Goal: Communication & Community: Participate in discussion

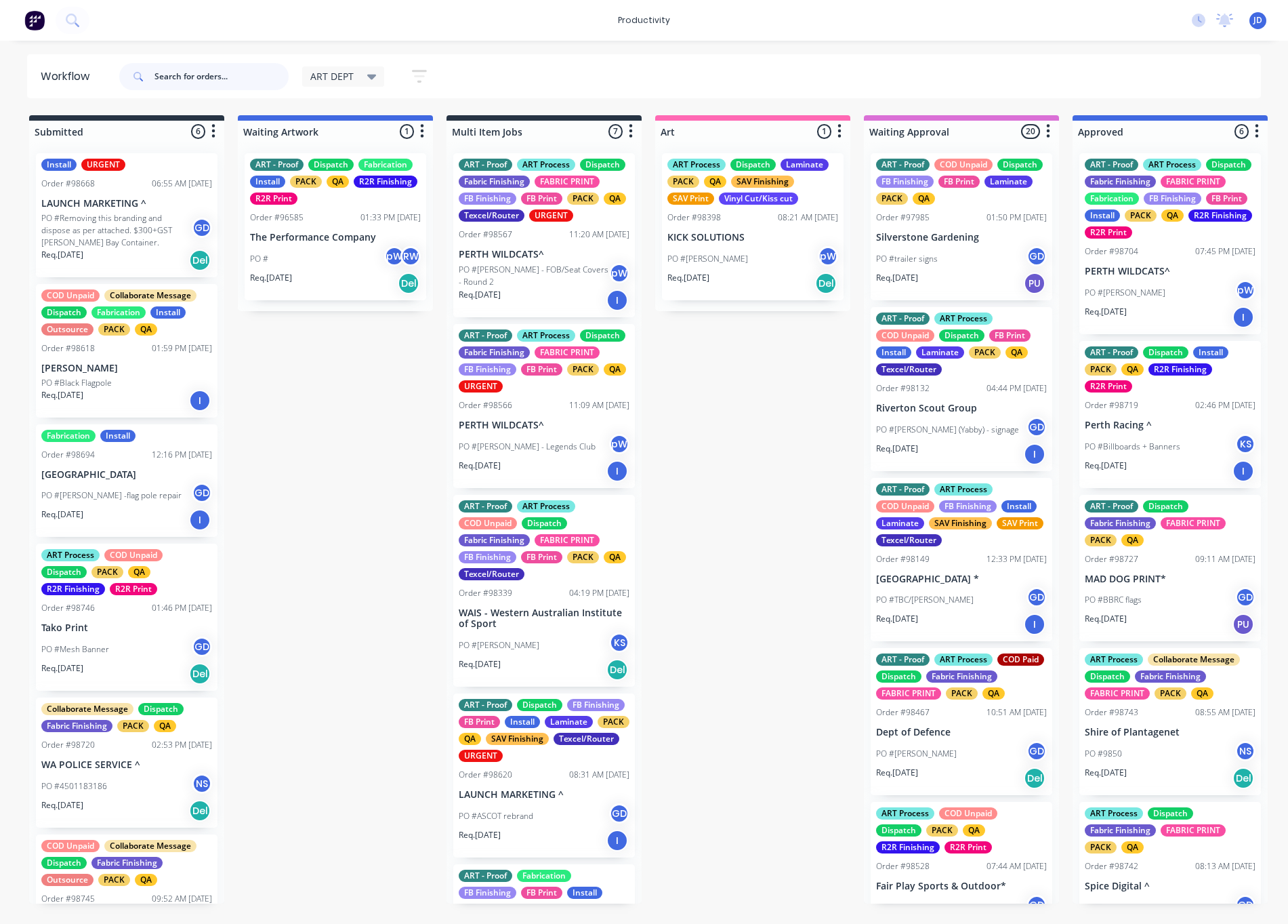
click at [196, 75] on input "text" at bounding box center [221, 76] width 134 height 27
drag, startPoint x: 185, startPoint y: 78, endPoint x: 176, endPoint y: 78, distance: 9.0
click at [185, 78] on input "text" at bounding box center [221, 76] width 134 height 27
click at [166, 76] on input "text" at bounding box center [221, 76] width 134 height 27
click at [169, 78] on input "text" at bounding box center [221, 76] width 134 height 27
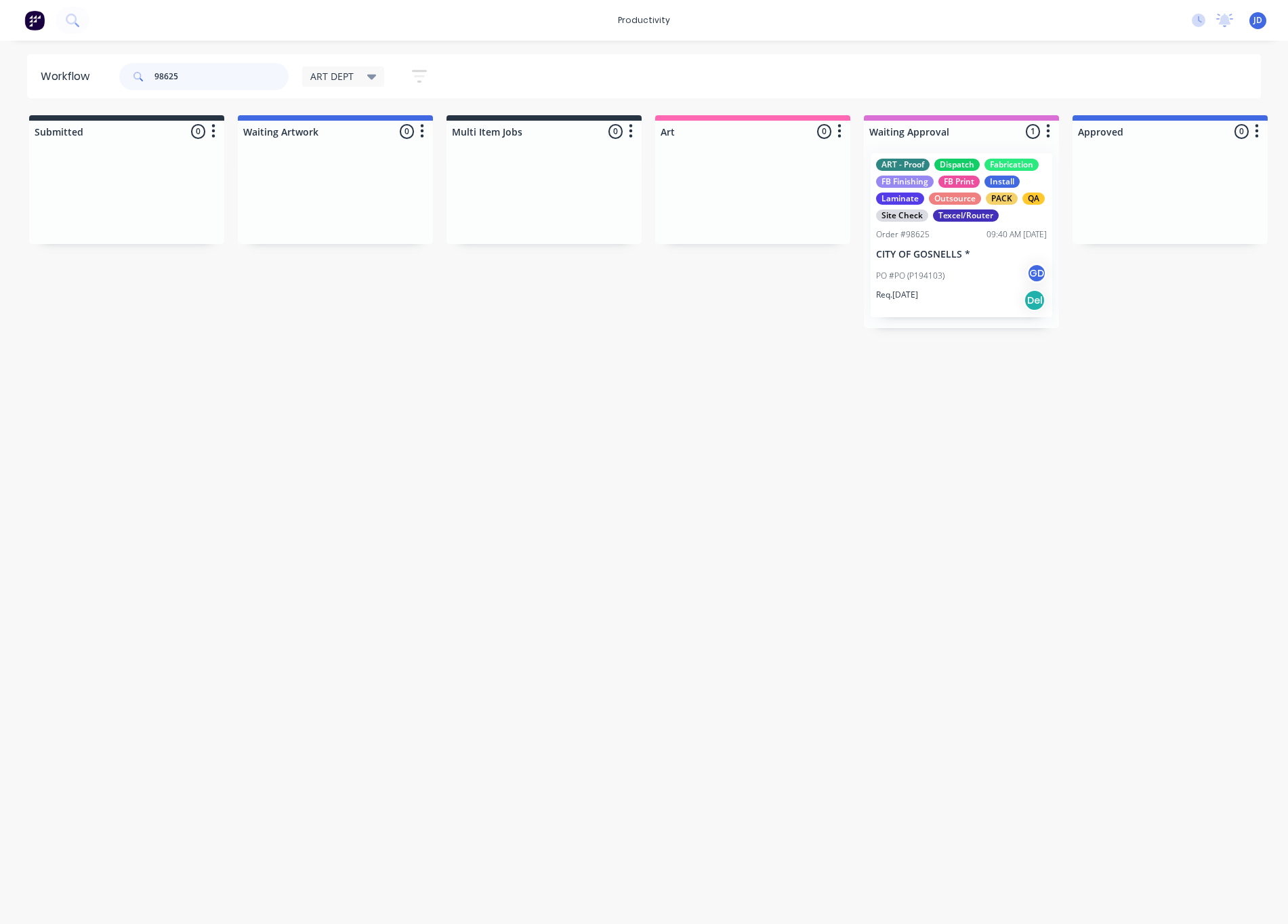
drag, startPoint x: 184, startPoint y: 76, endPoint x: 139, endPoint y: 68, distance: 45.7
click at [139, 68] on div "98625" at bounding box center [204, 76] width 170 height 27
type input "98738"
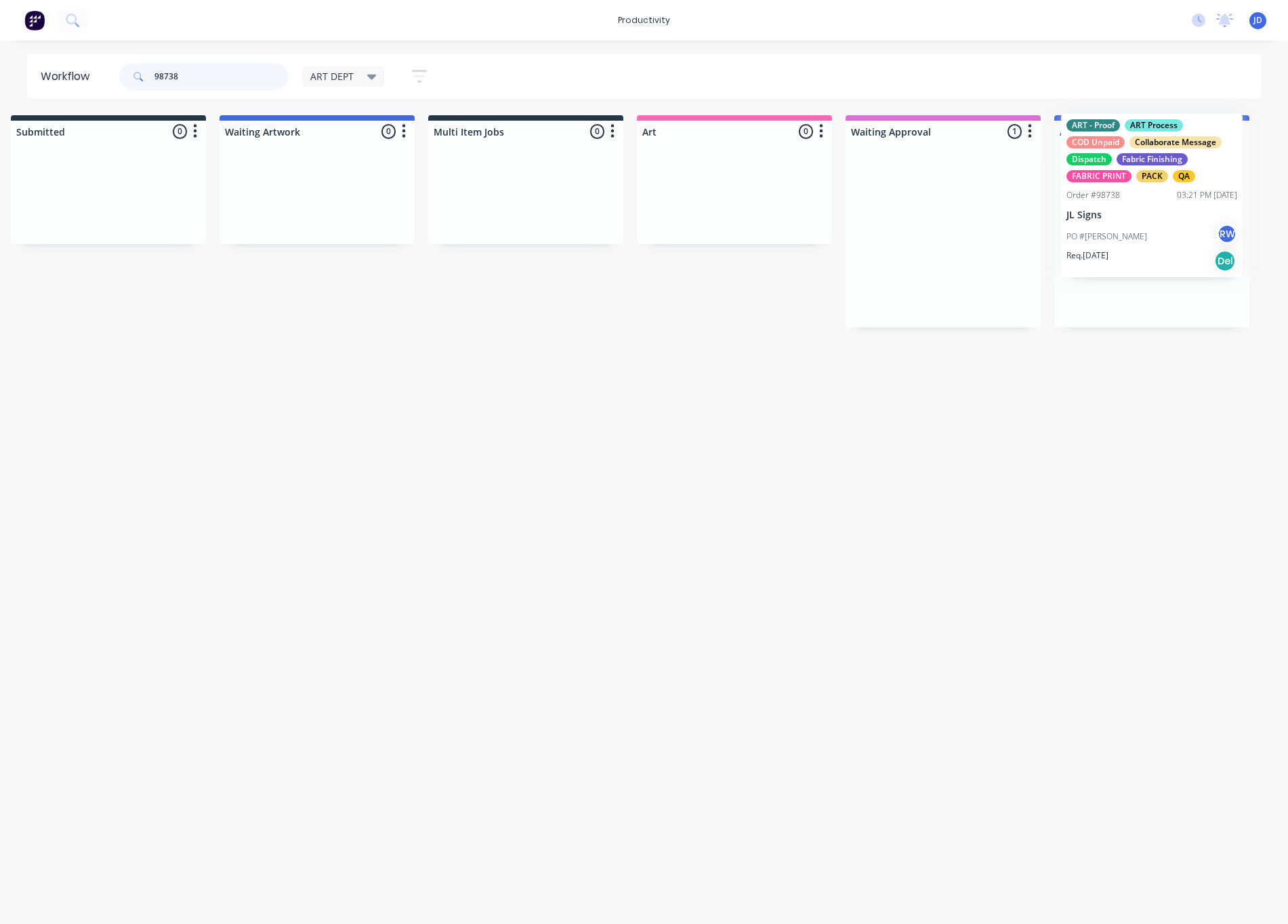
drag, startPoint x: 1041, startPoint y: 255, endPoint x: 1165, endPoint y: 220, distance: 128.8
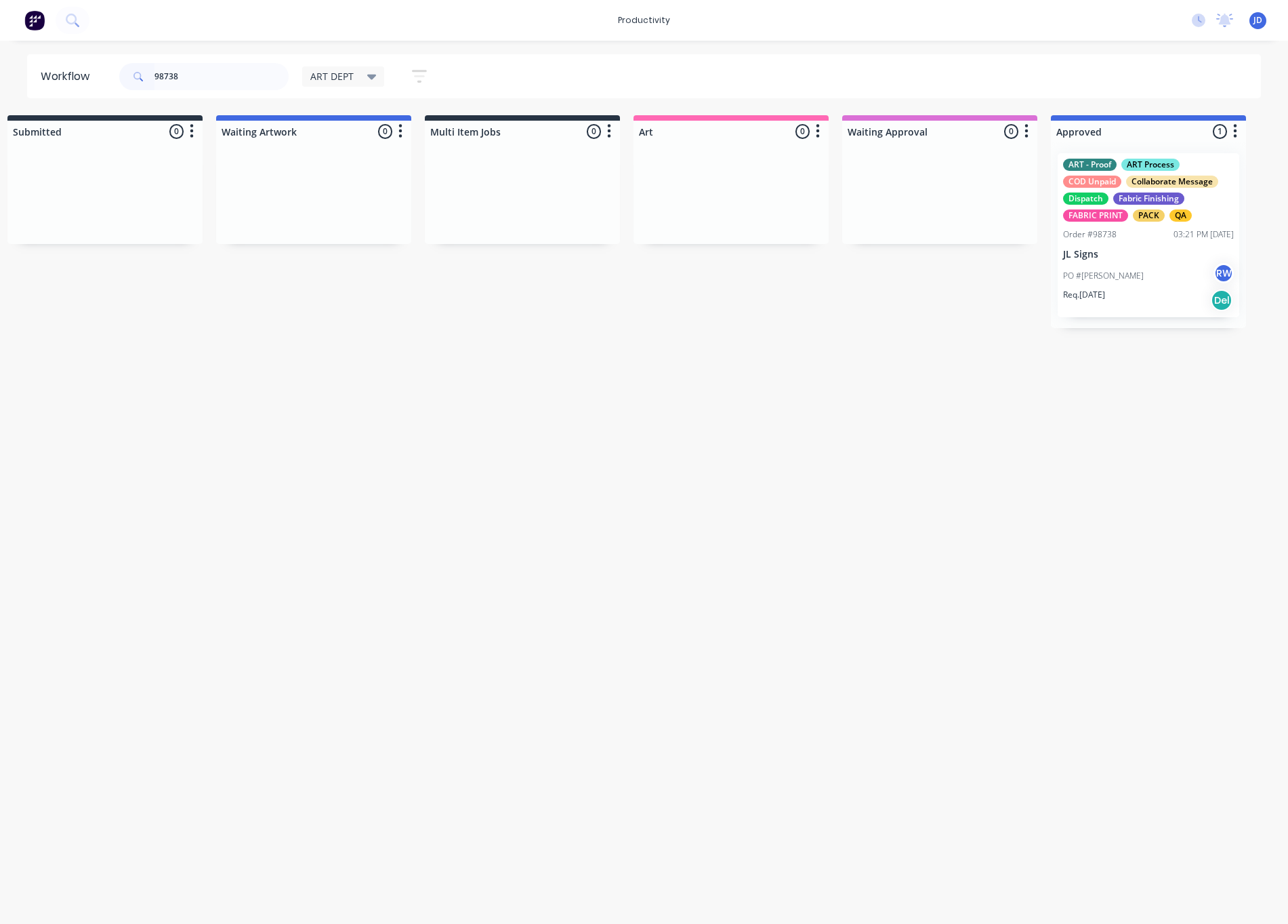
click at [1137, 247] on div "ART - Proof ART Process COD Unpaid Collaborate Message Dispatch Fabric Finishin…" at bounding box center [1149, 235] width 182 height 164
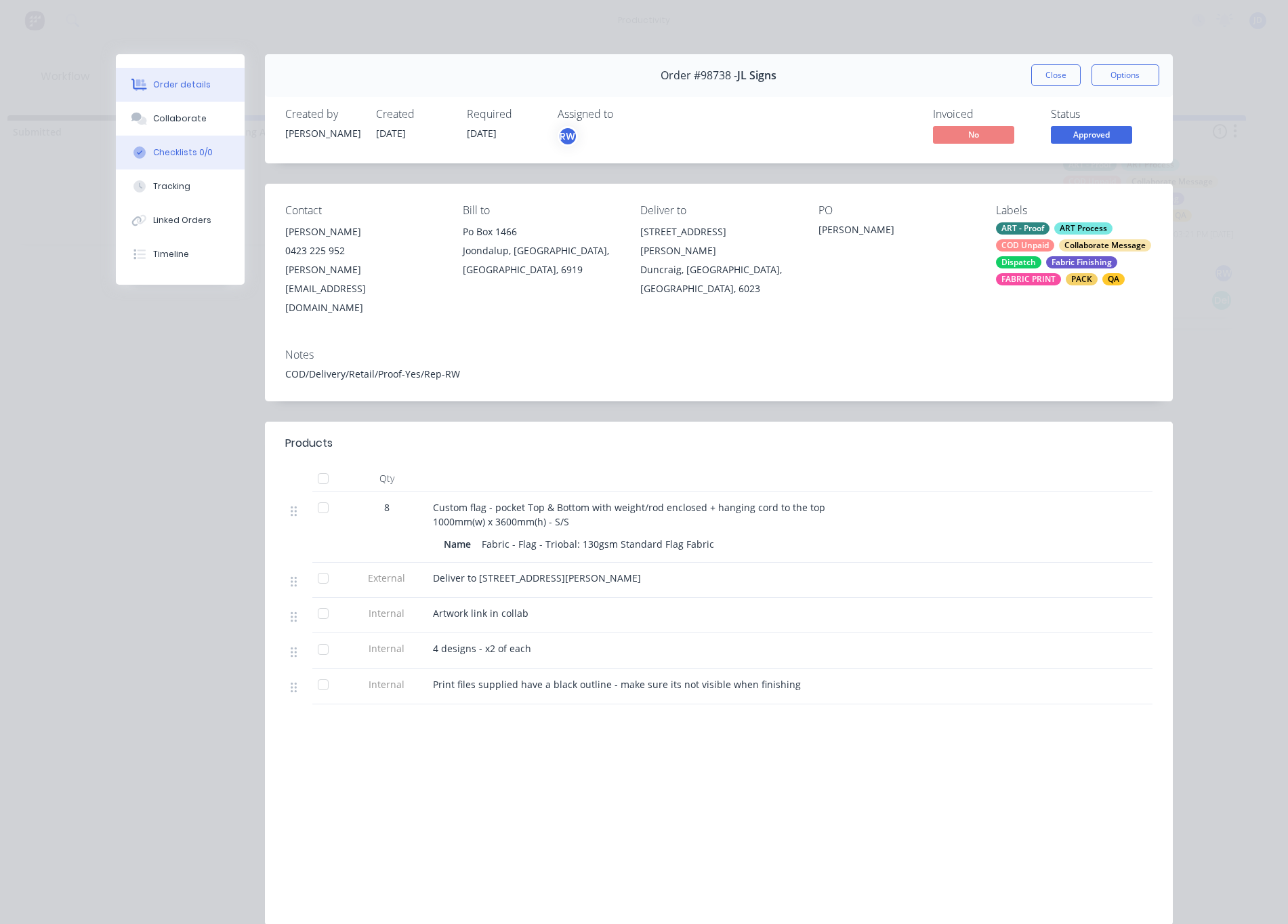
scroll to position [0, 0]
click at [164, 127] on button "Collaborate" at bounding box center [180, 118] width 129 height 34
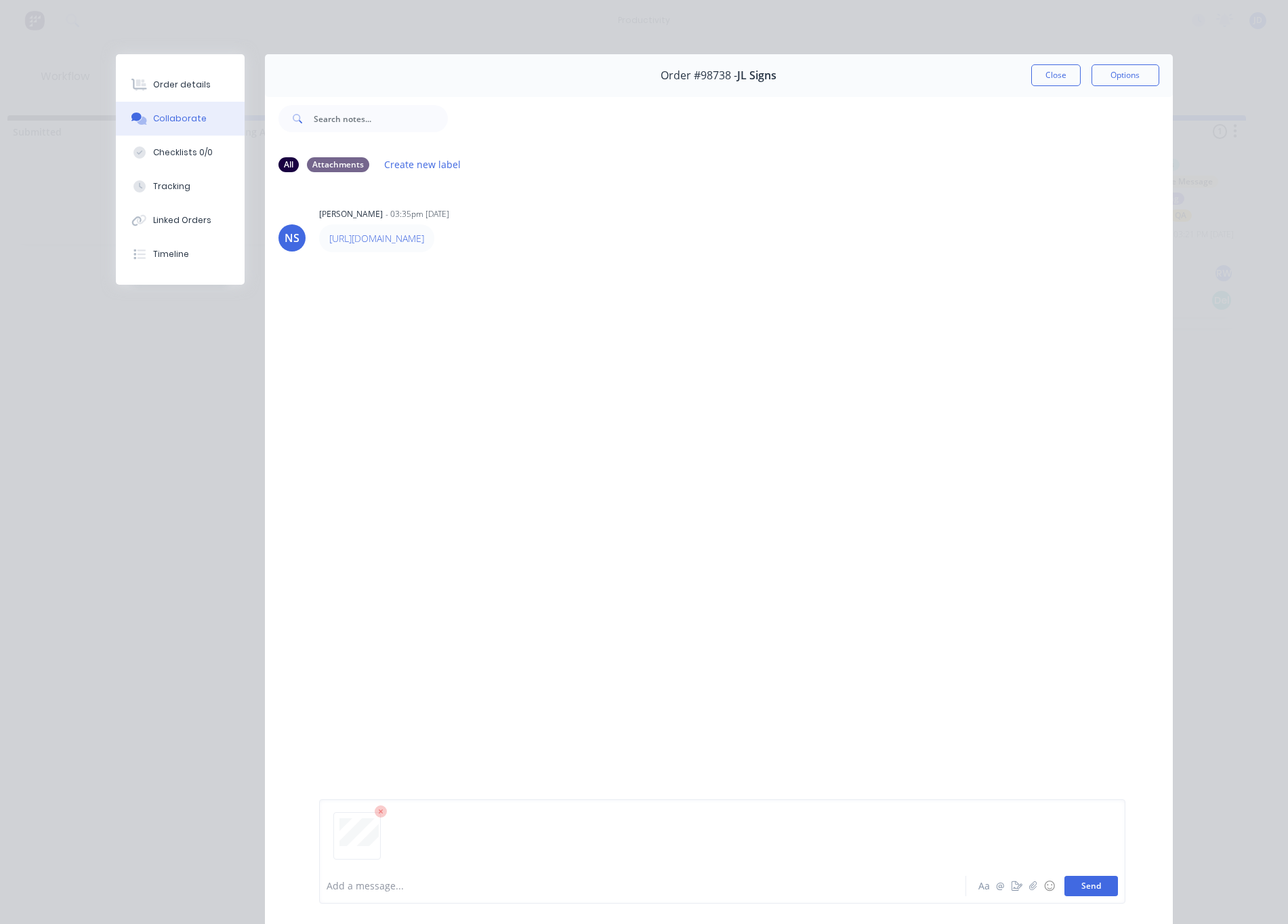
click at [1079, 883] on button "Send" at bounding box center [1091, 885] width 54 height 20
click at [343, 389] on div at bounding box center [368, 355] width 98 height 89
click at [371, 885] on div at bounding box center [623, 886] width 593 height 14
